Goal: Navigation & Orientation: Find specific page/section

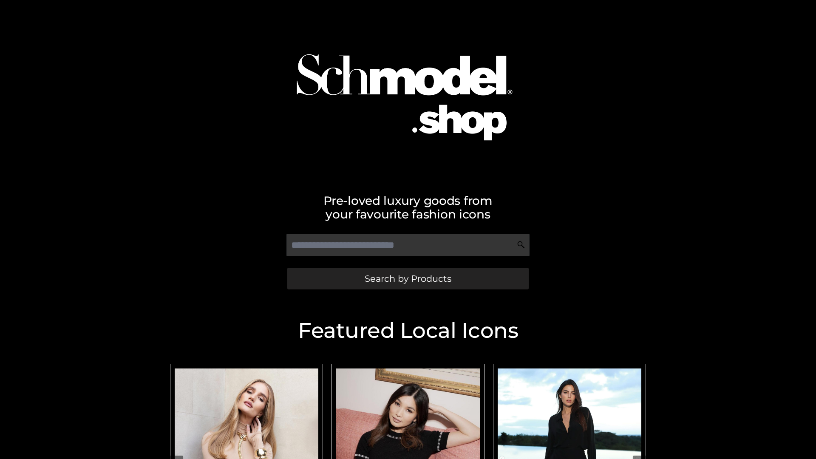
click at [408, 278] on span "Search by Products" at bounding box center [408, 278] width 87 height 9
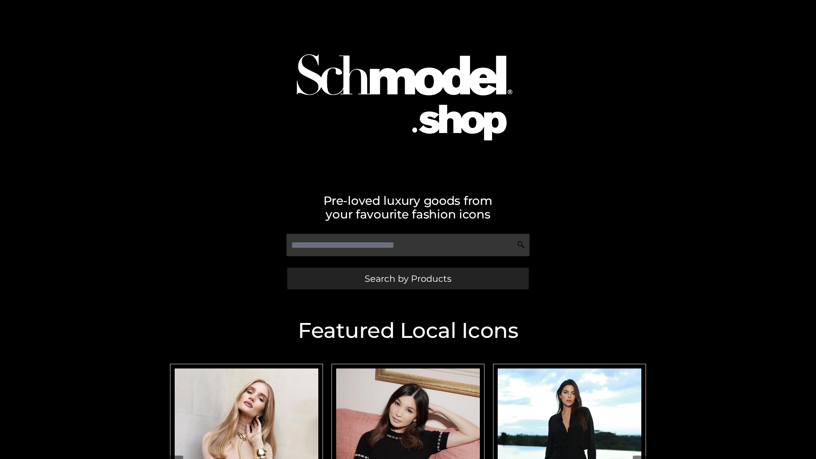
click at [408, 278] on span "Search by Products" at bounding box center [408, 278] width 87 height 9
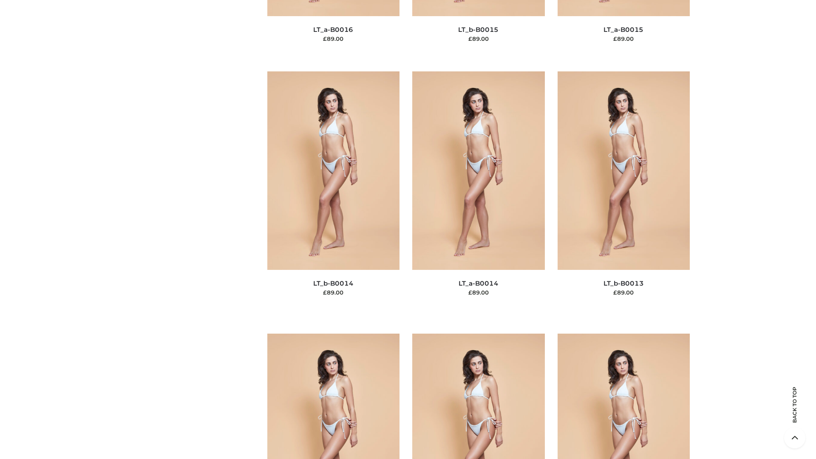
scroll to position [3023, 0]
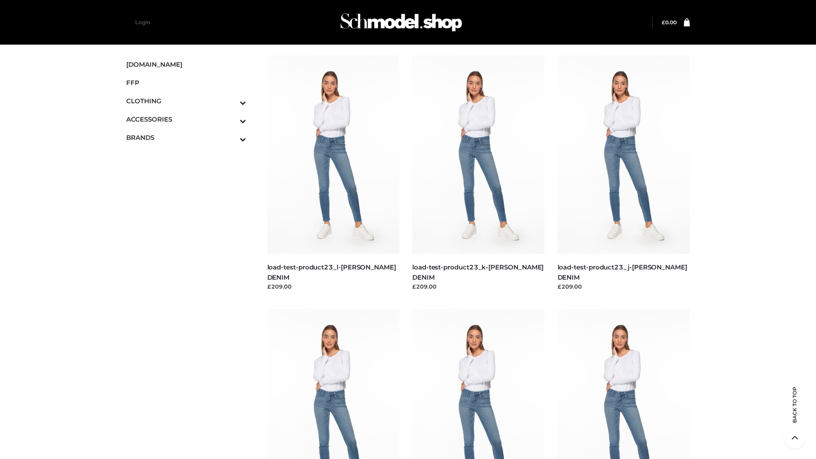
scroll to position [745, 0]
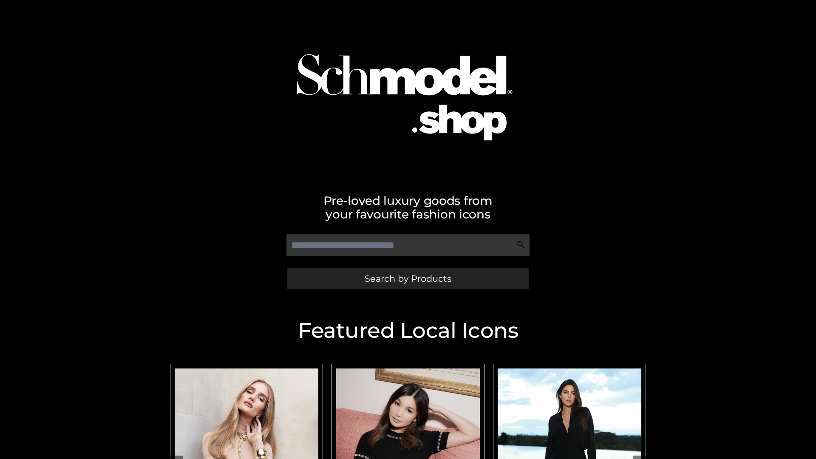
click at [408, 278] on span "Search by Products" at bounding box center [408, 278] width 87 height 9
